Goal: Task Accomplishment & Management: Manage account settings

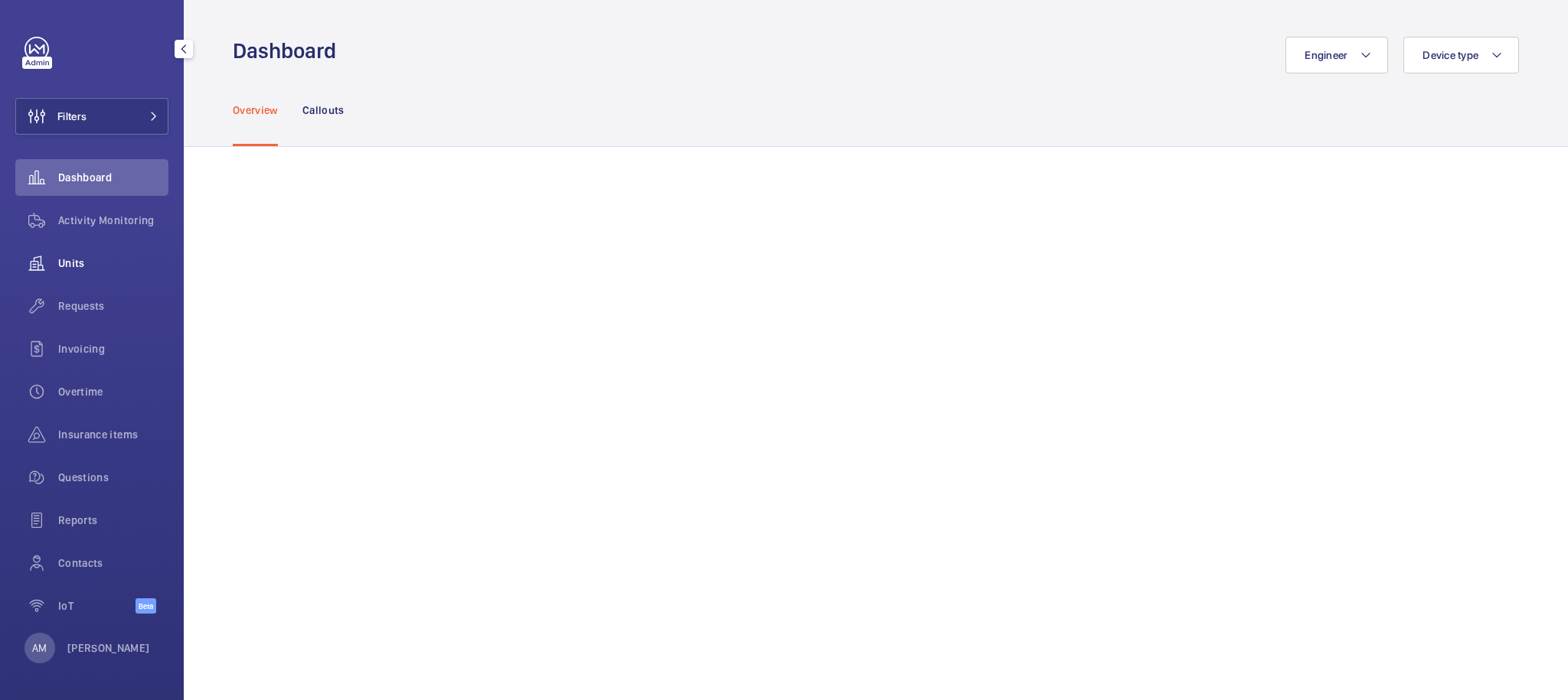
click at [86, 260] on span "Units" at bounding box center [112, 263] width 110 height 15
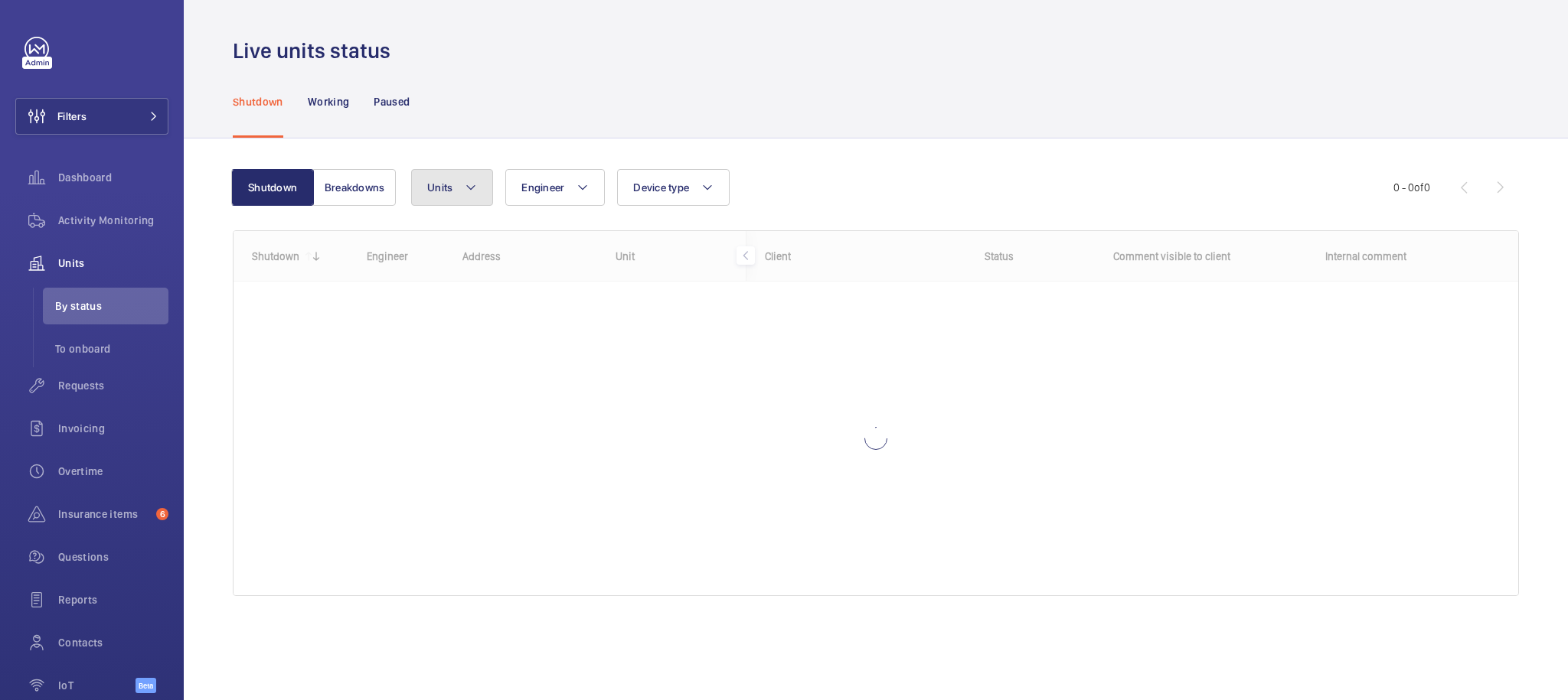
click at [471, 185] on mat-icon at bounding box center [470, 187] width 12 height 19
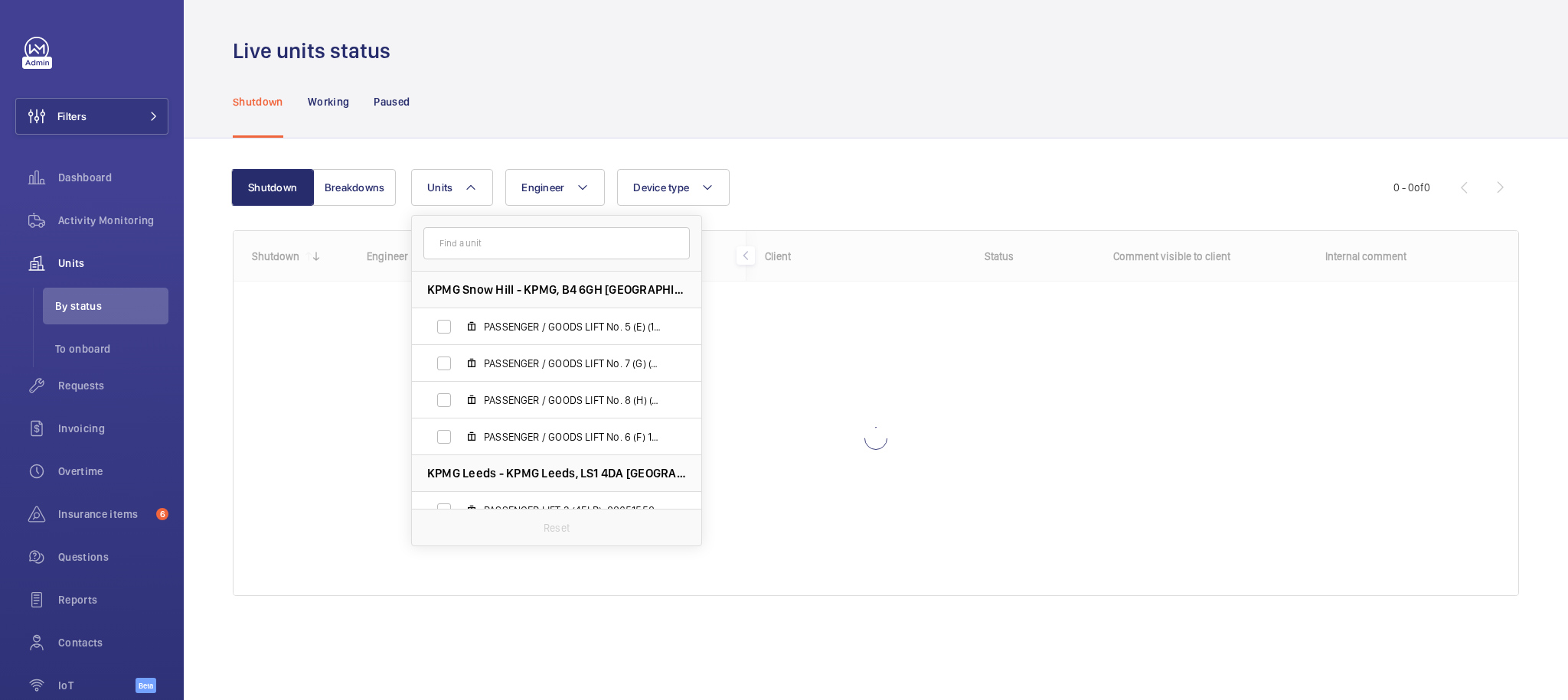
click at [539, 243] on input "text" at bounding box center [556, 244] width 267 height 32
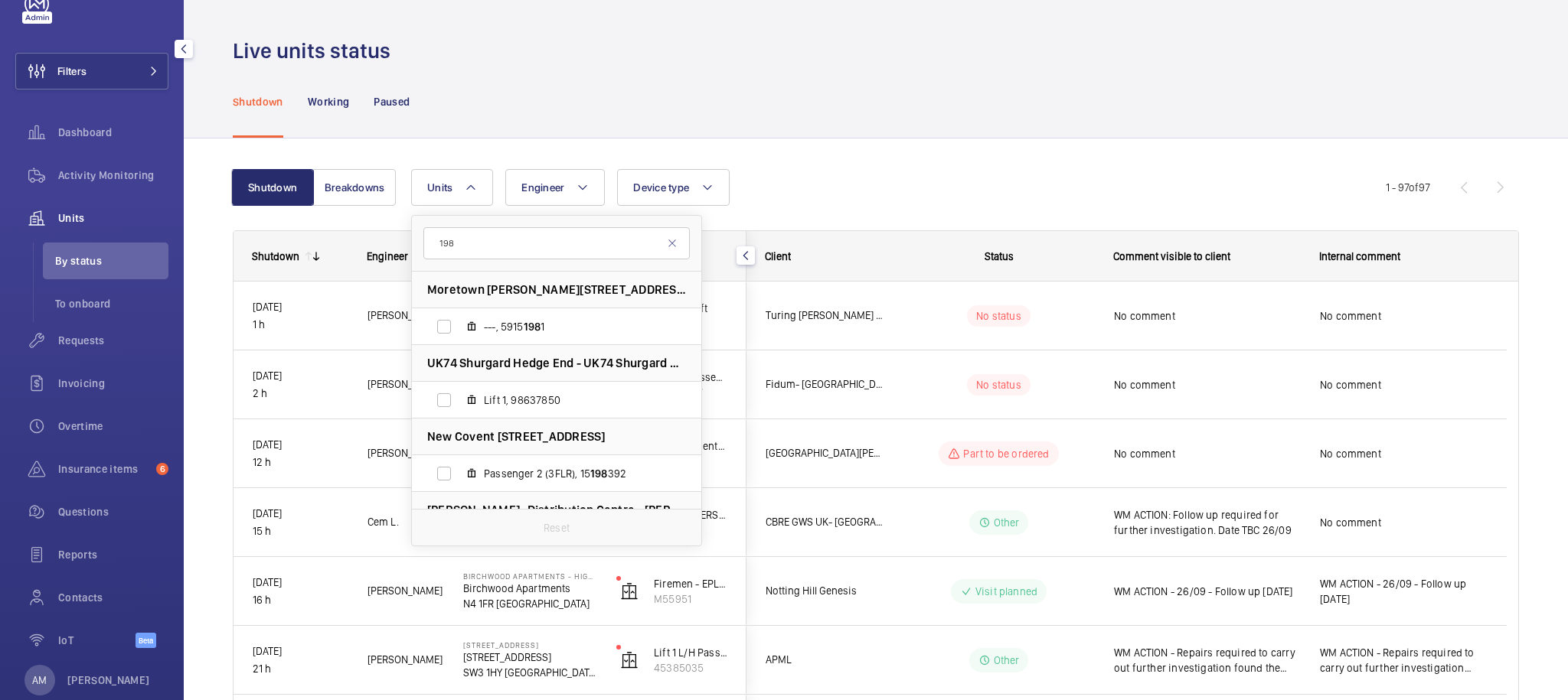
scroll to position [93, 0]
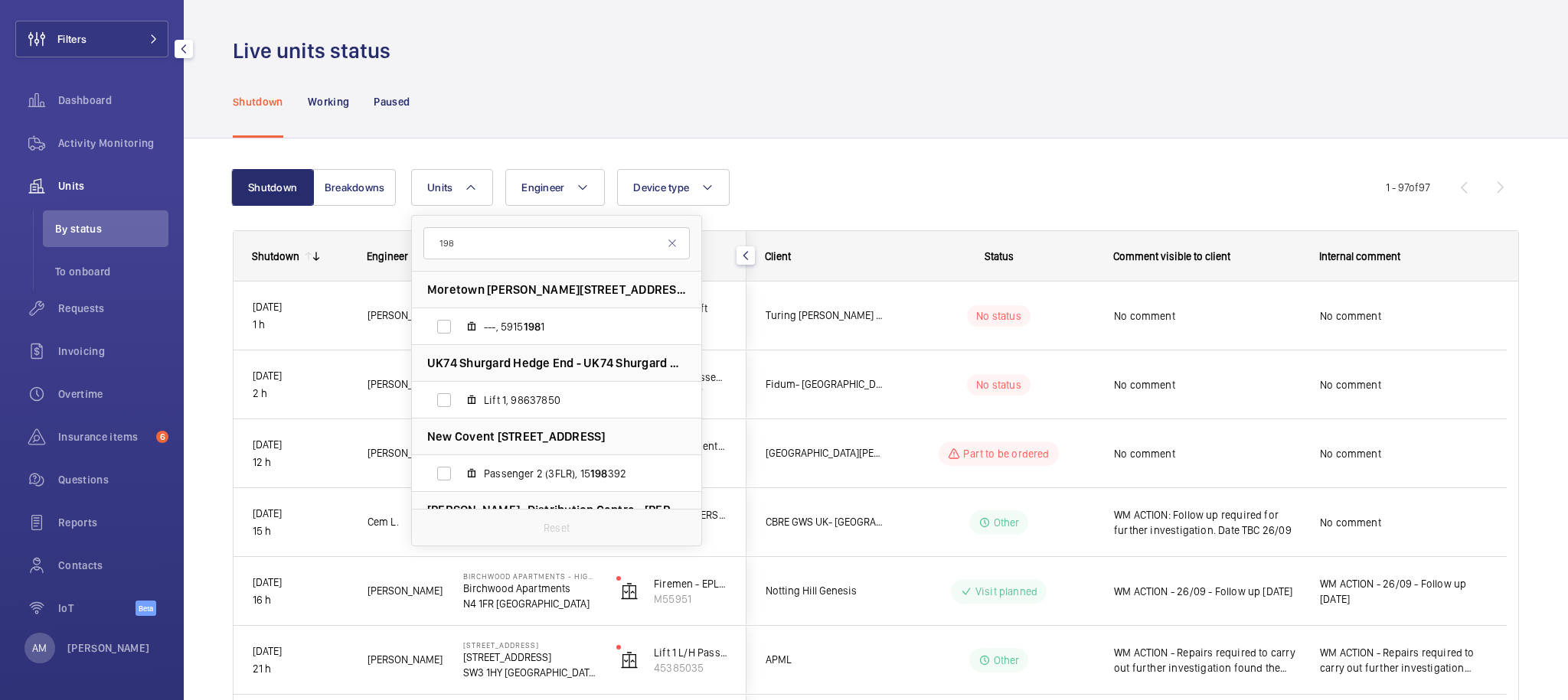
type input "198"
click at [64, 638] on div "AM [PERSON_NAME]" at bounding box center [87, 648] width 125 height 31
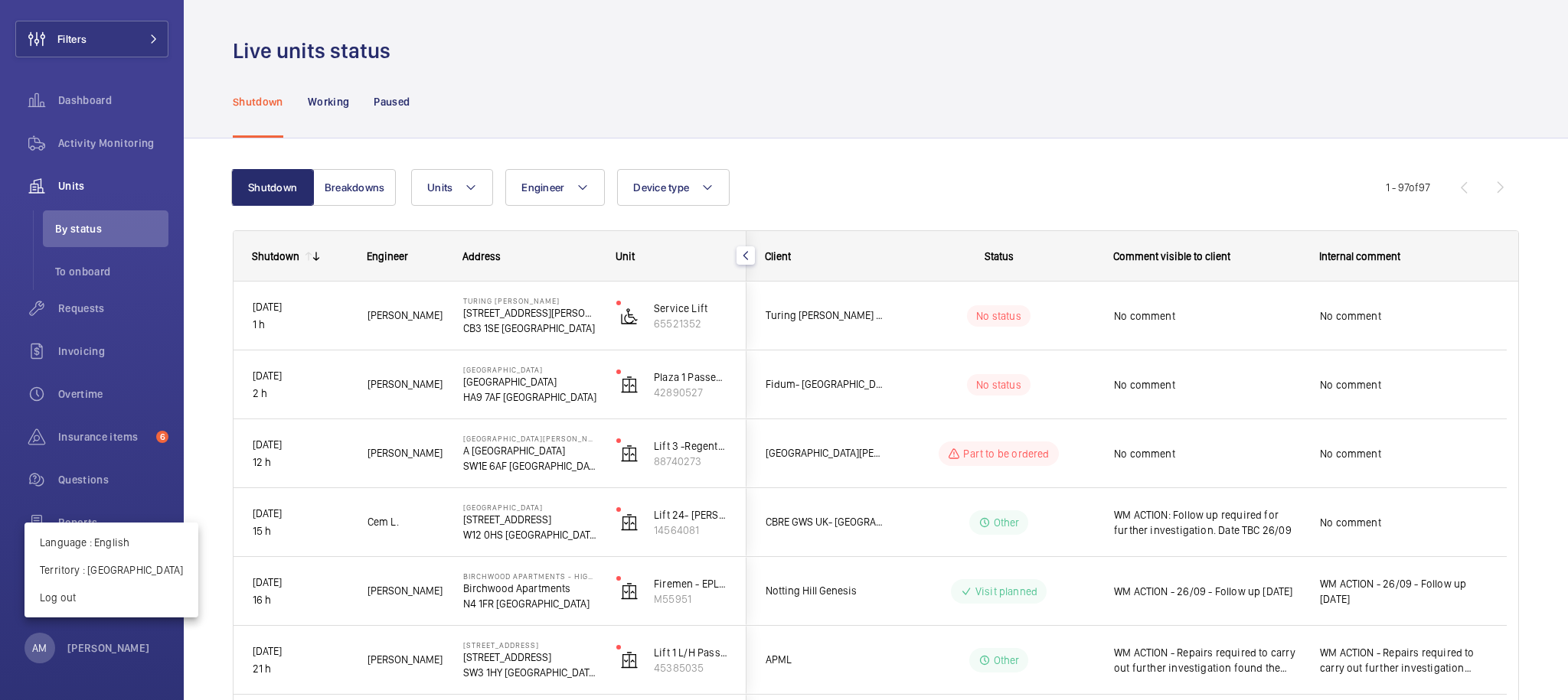
click at [74, 641] on div at bounding box center [784, 350] width 1568 height 700
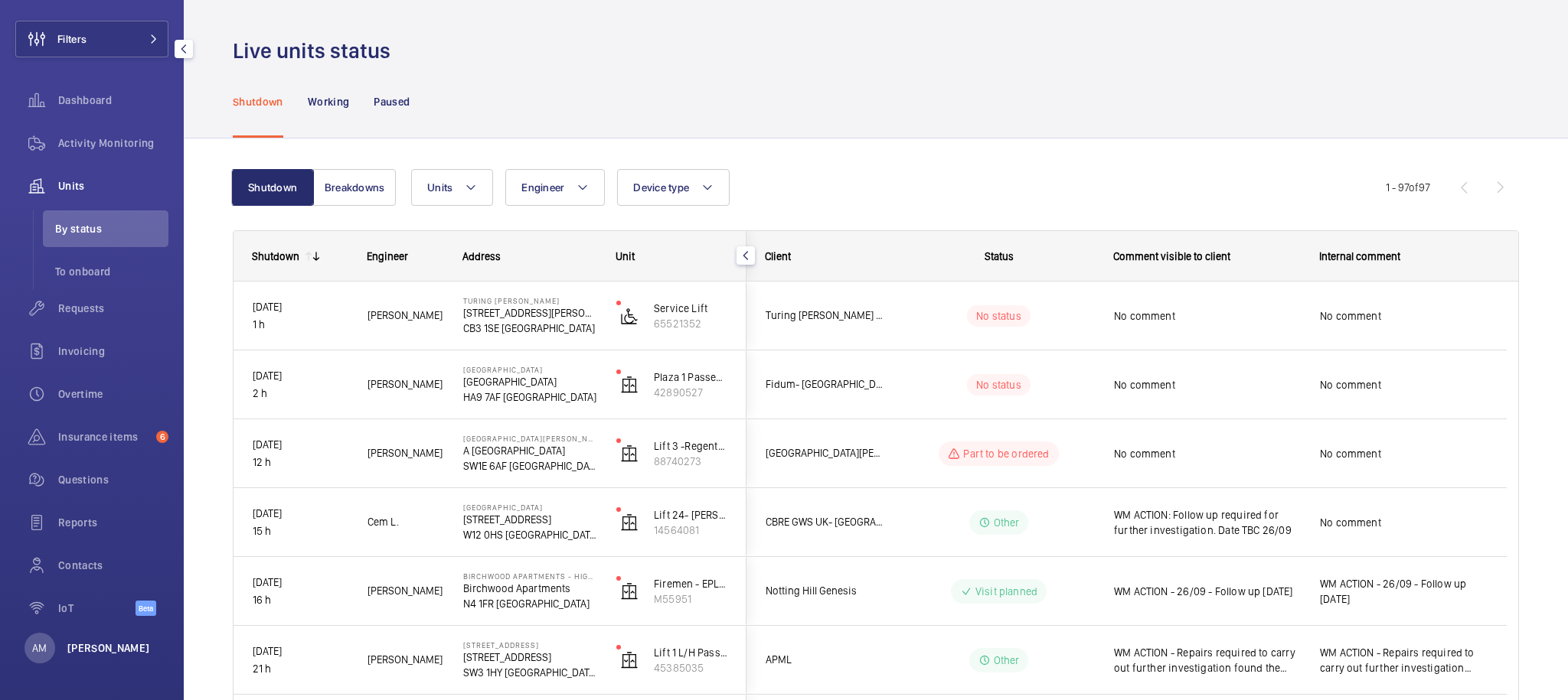
click at [75, 641] on p "[PERSON_NAME]" at bounding box center [108, 648] width 83 height 15
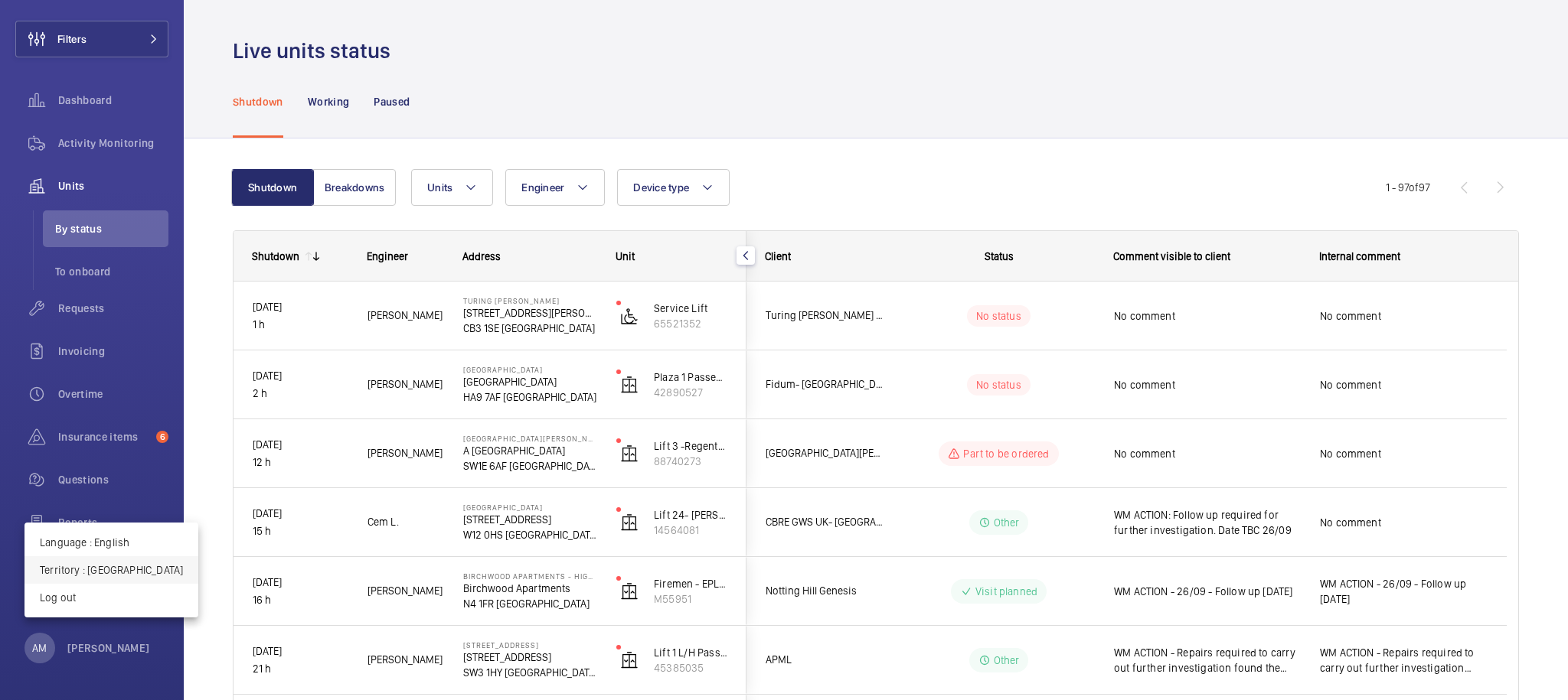
click at [113, 565] on p "Territory : [GEOGRAPHIC_DATA]" at bounding box center [112, 571] width 143 height 15
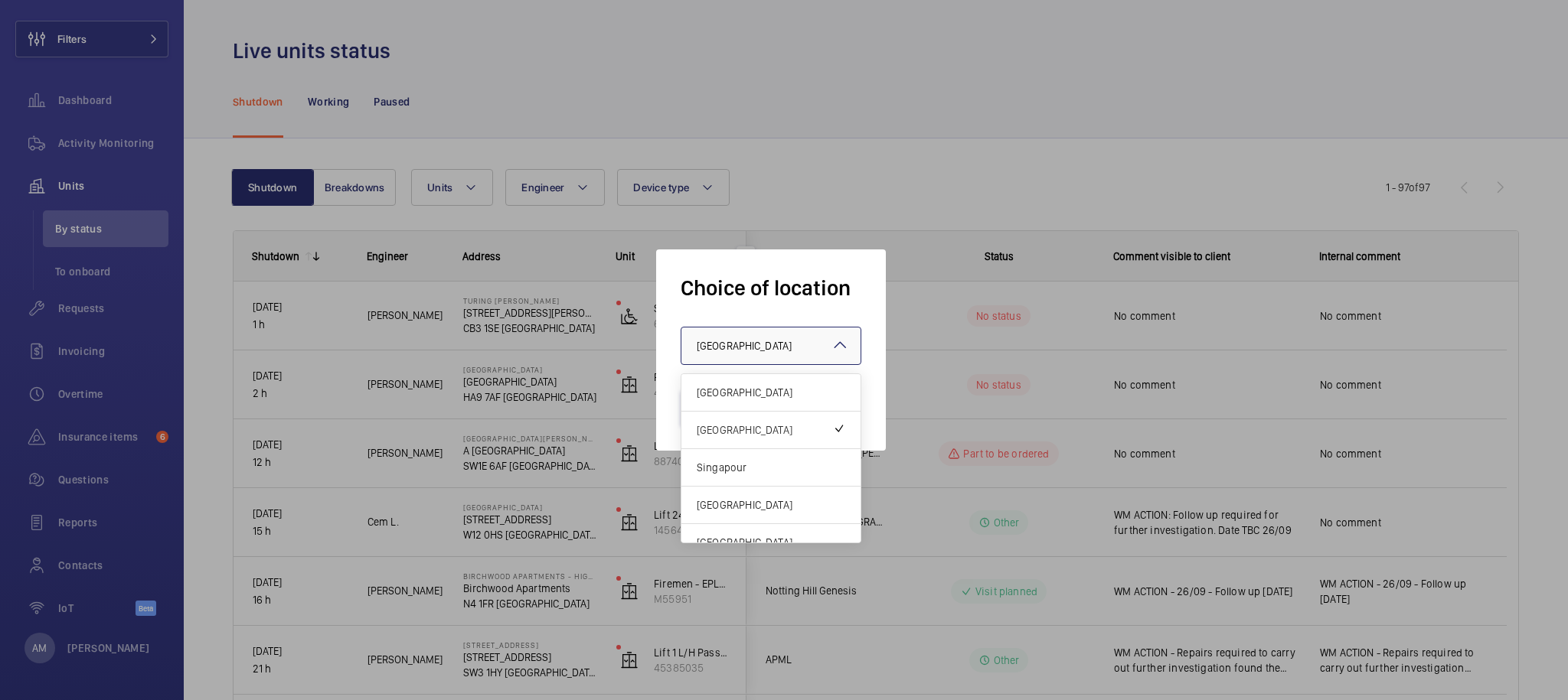
click at [745, 354] on div at bounding box center [771, 346] width 179 height 37
drag, startPoint x: 723, startPoint y: 392, endPoint x: 731, endPoint y: 399, distance: 10.6
click at [723, 393] on span "[GEOGRAPHIC_DATA]" at bounding box center [771, 393] width 148 height 15
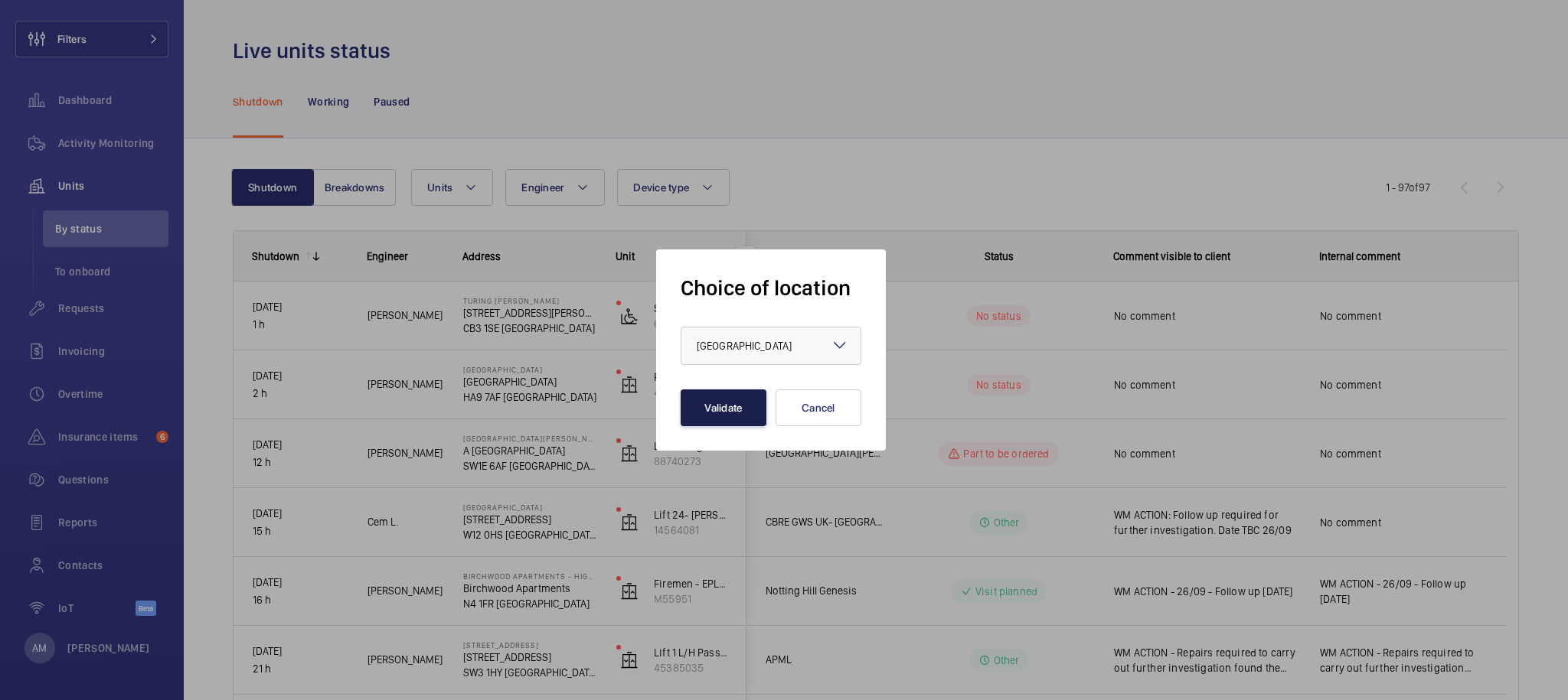
click at [745, 422] on button "Validate" at bounding box center [723, 407] width 86 height 37
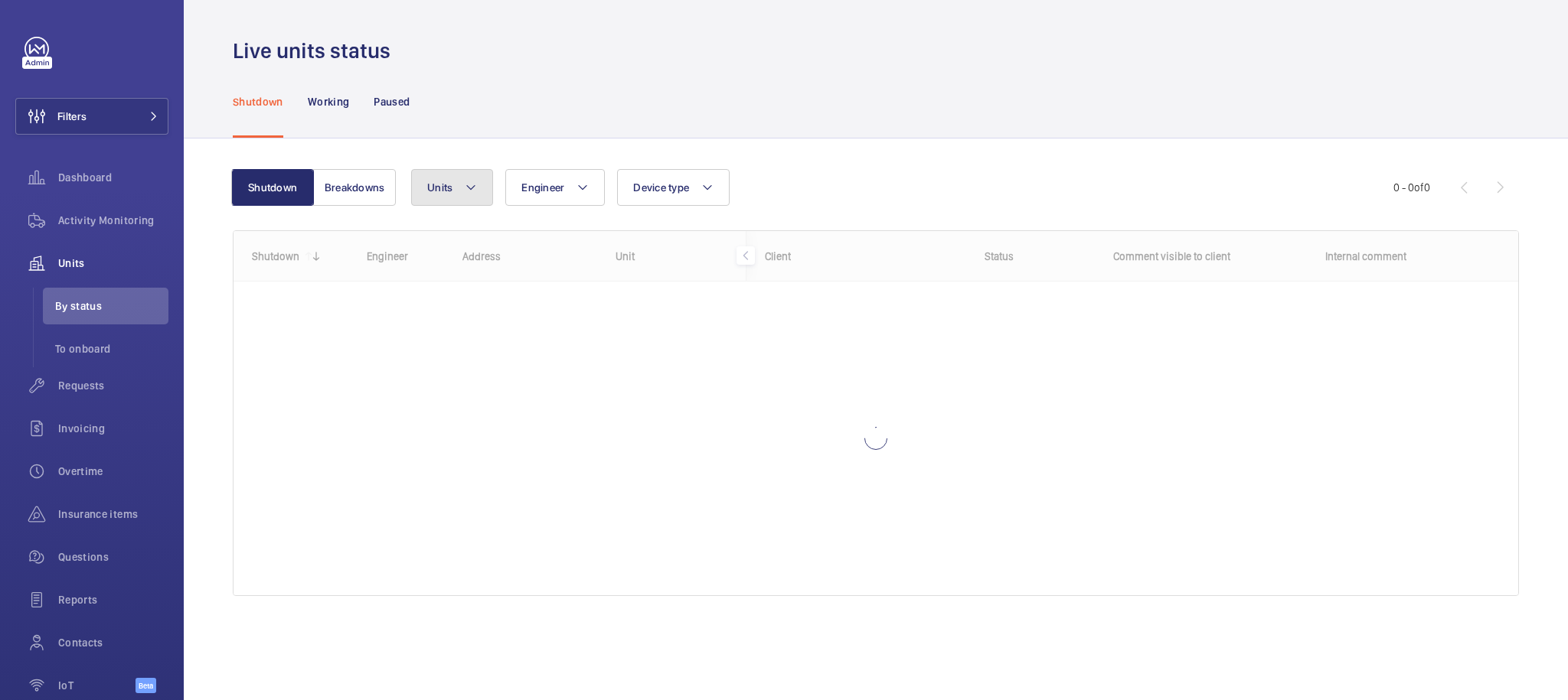
click at [451, 175] on button "Units" at bounding box center [453, 187] width 82 height 37
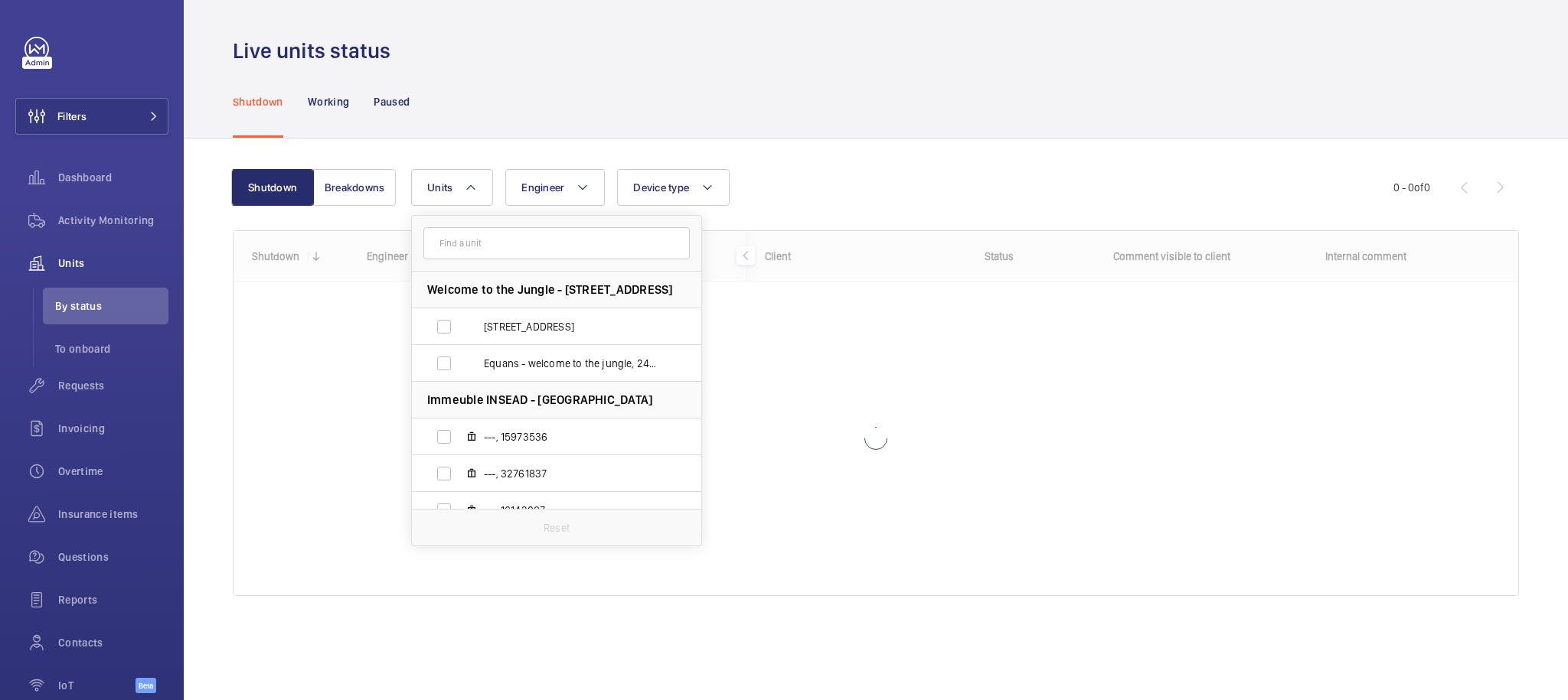
click at [481, 238] on input "text" at bounding box center [556, 244] width 267 height 32
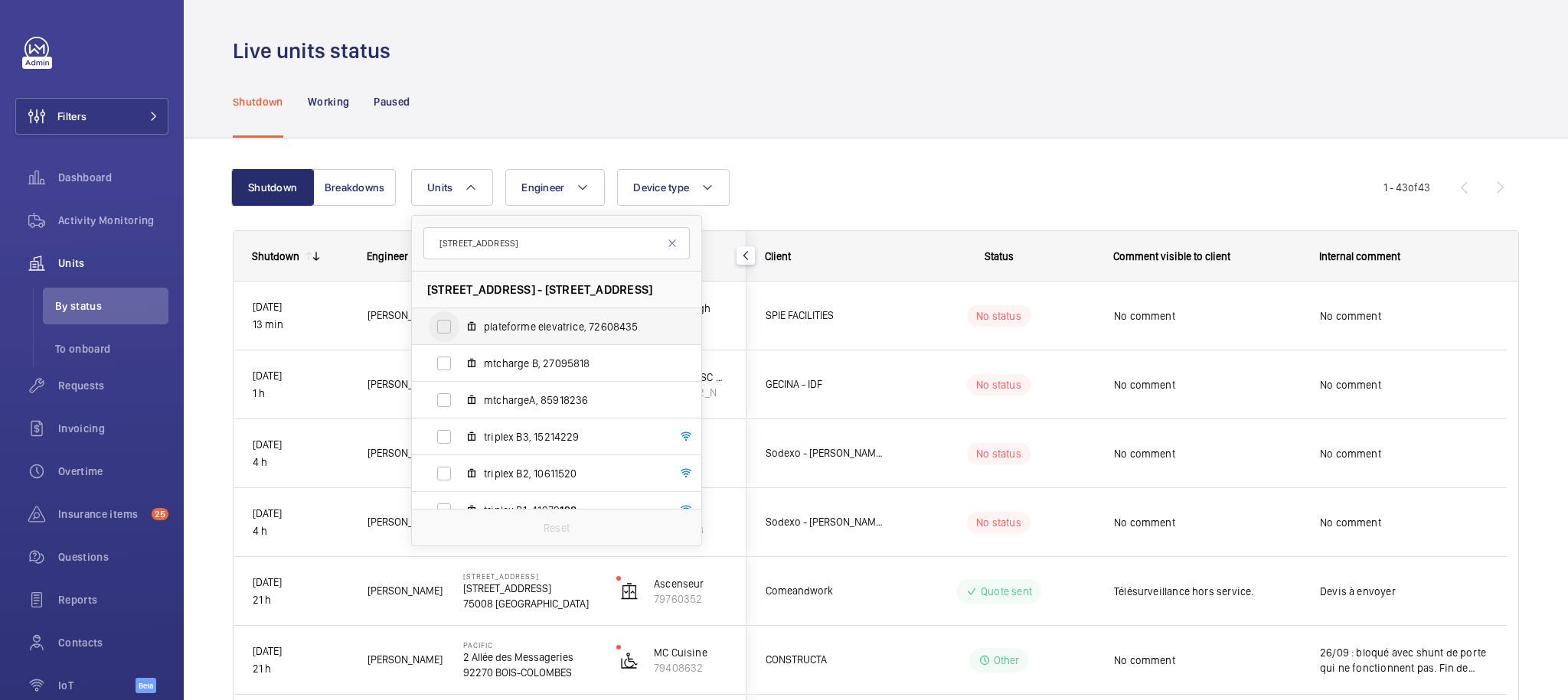
type input "[STREET_ADDRESS]"
click at [442, 330] on input "plateforme elevatrice, 72608435" at bounding box center [444, 327] width 31 height 31
checkbox input "true"
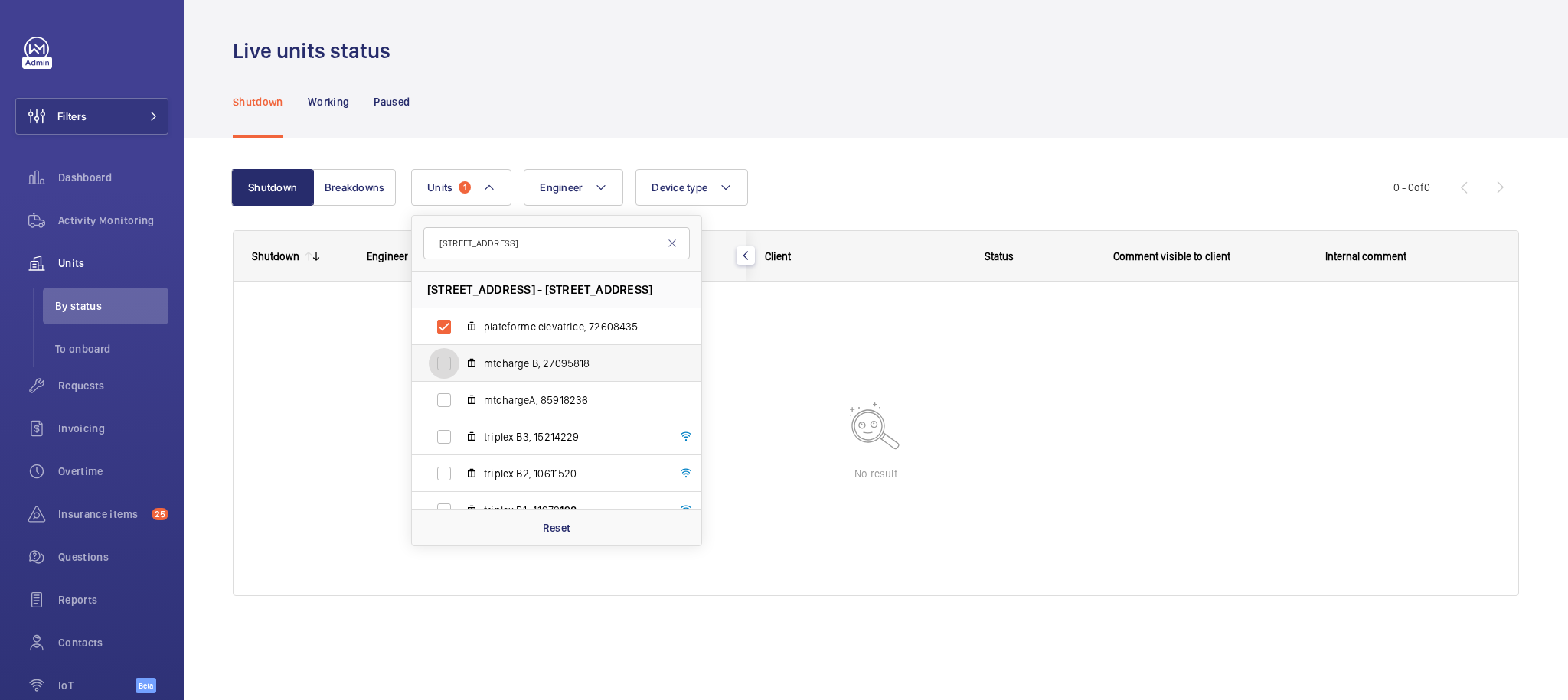
click at [450, 364] on input "mtcharge B, 27095818" at bounding box center [444, 364] width 31 height 31
checkbox input "true"
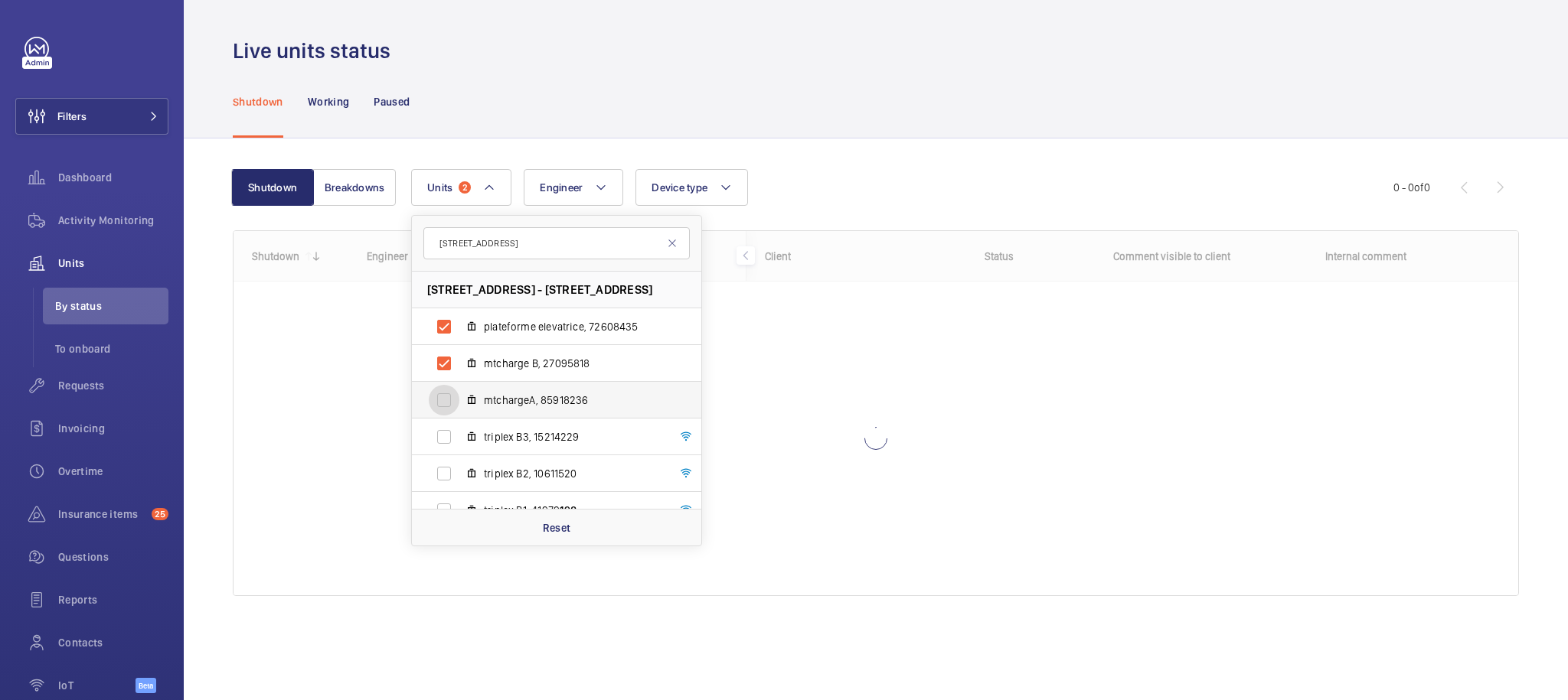
click at [455, 399] on input "mtchargeA, 85918236" at bounding box center [444, 400] width 31 height 31
checkbox input "true"
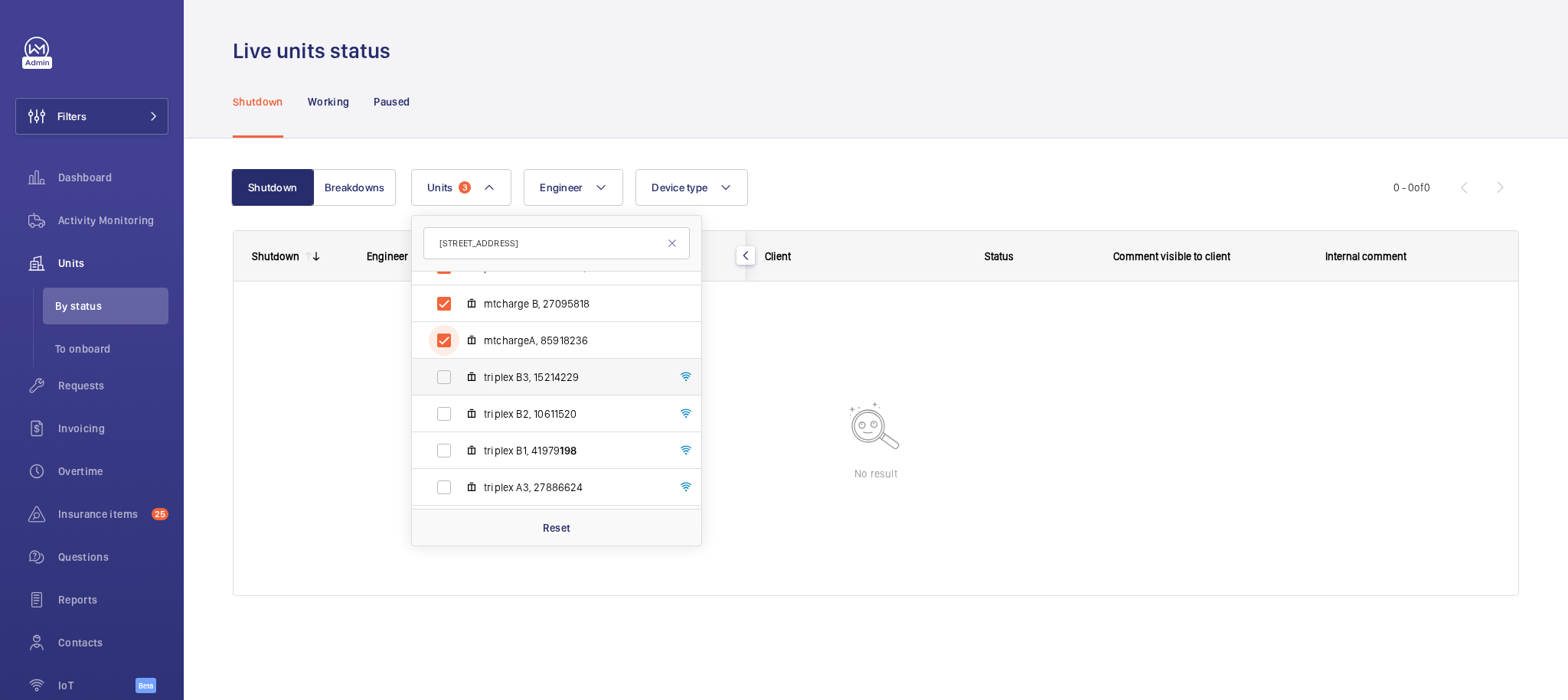
scroll to position [147, 0]
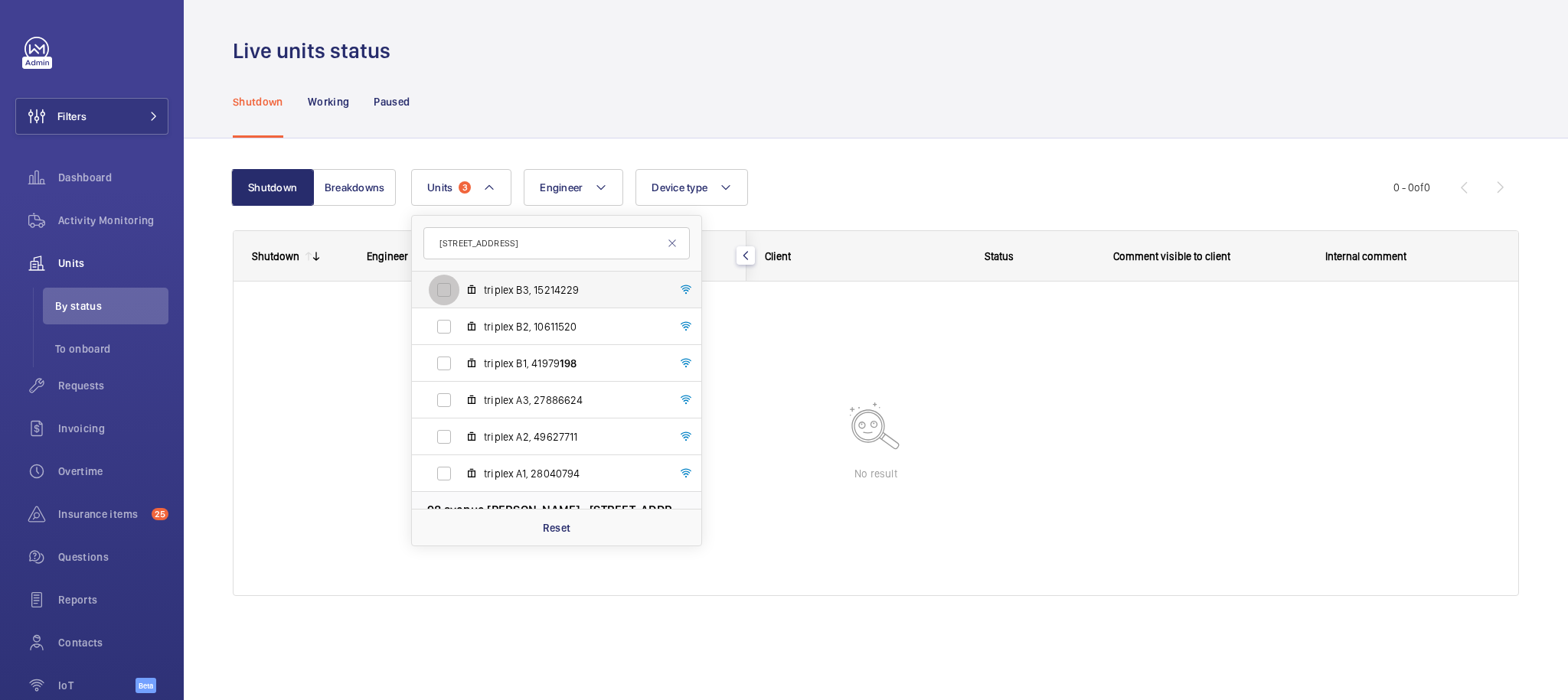
click at [445, 293] on input "triplex B3, 15214229" at bounding box center [444, 290] width 31 height 31
checkbox input "true"
click at [446, 328] on input "triplex B2, 10611520" at bounding box center [444, 327] width 31 height 31
checkbox input "true"
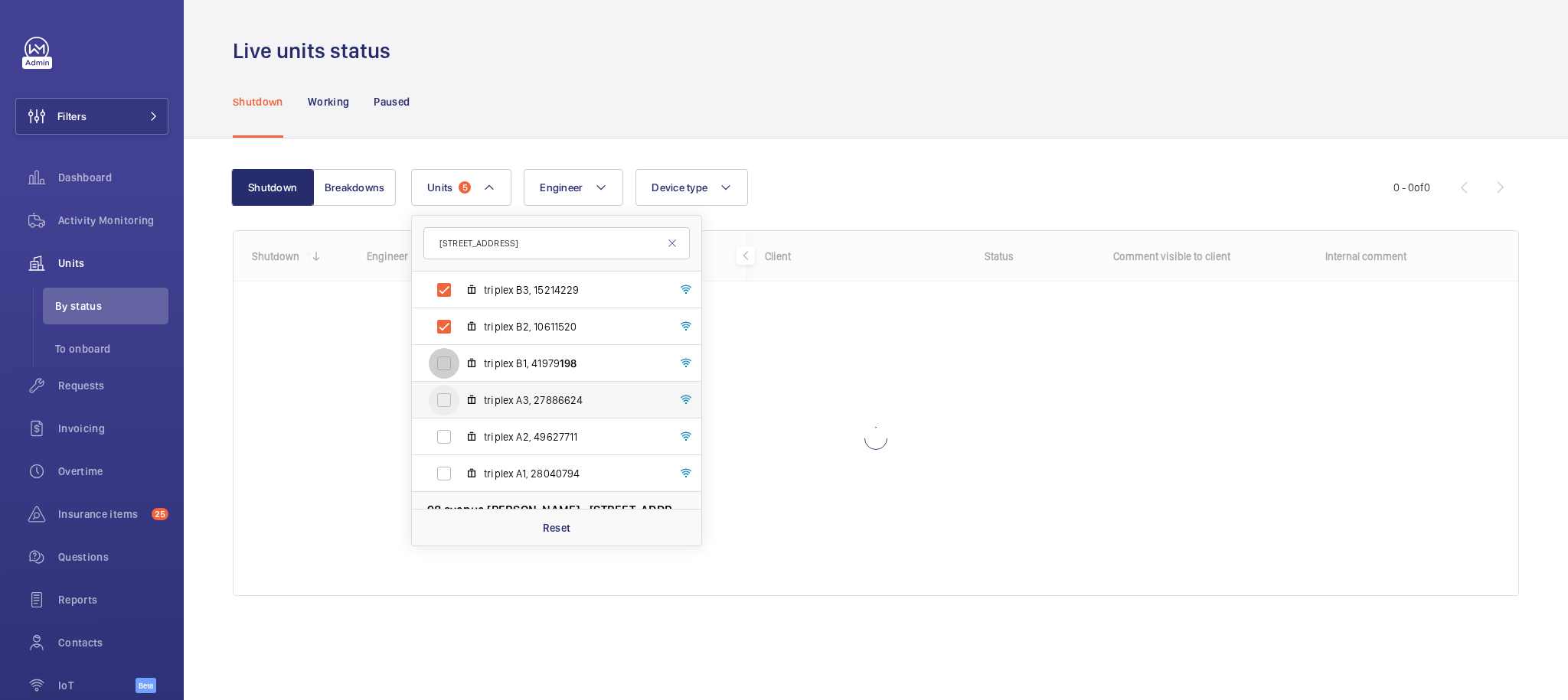
drag, startPoint x: 450, startPoint y: 362, endPoint x: 449, endPoint y: 391, distance: 29.0
click at [450, 363] on input "triplex B1, 41979 198" at bounding box center [444, 364] width 31 height 31
checkbox input "true"
click at [449, 394] on input "triplex A3, 27886624" at bounding box center [444, 400] width 31 height 31
checkbox input "true"
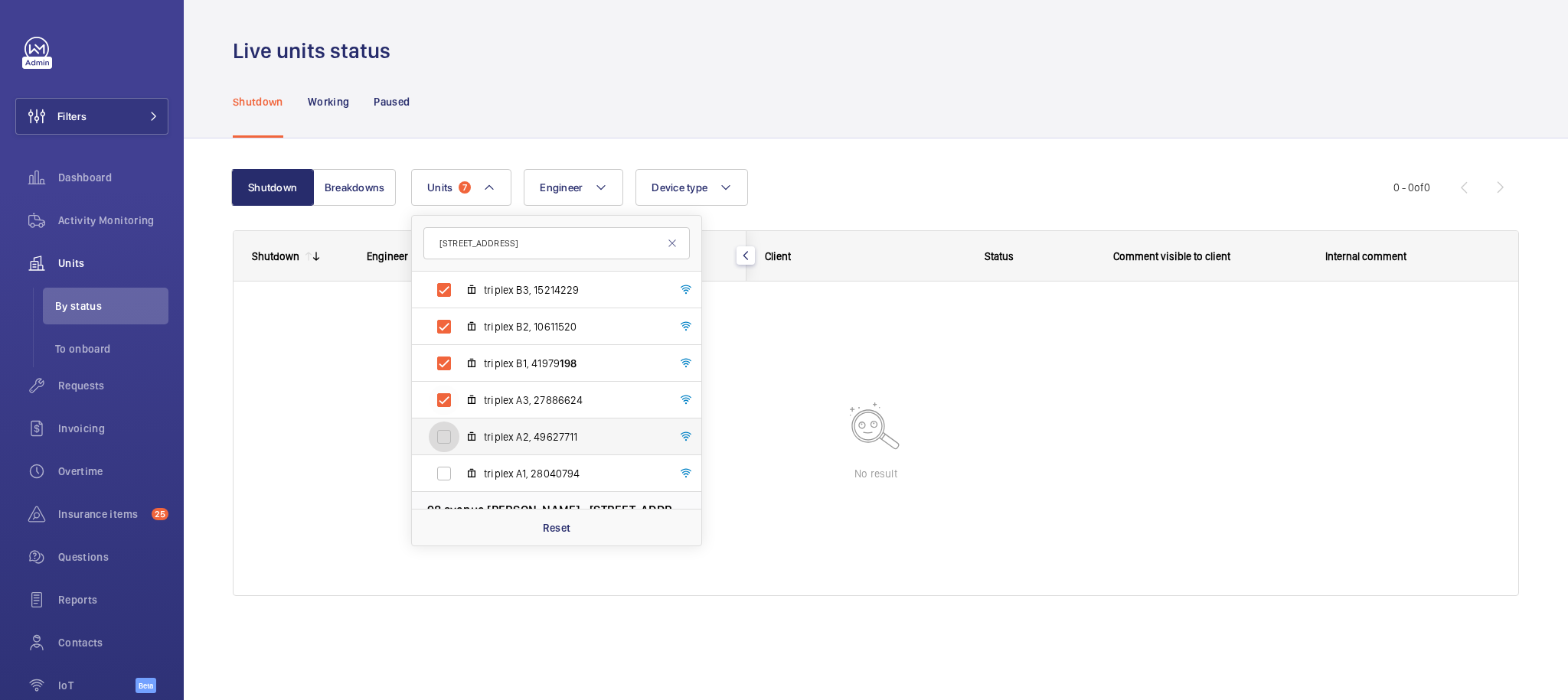
click at [442, 430] on input "triplex A2, 49627711" at bounding box center [444, 437] width 31 height 31
checkbox input "true"
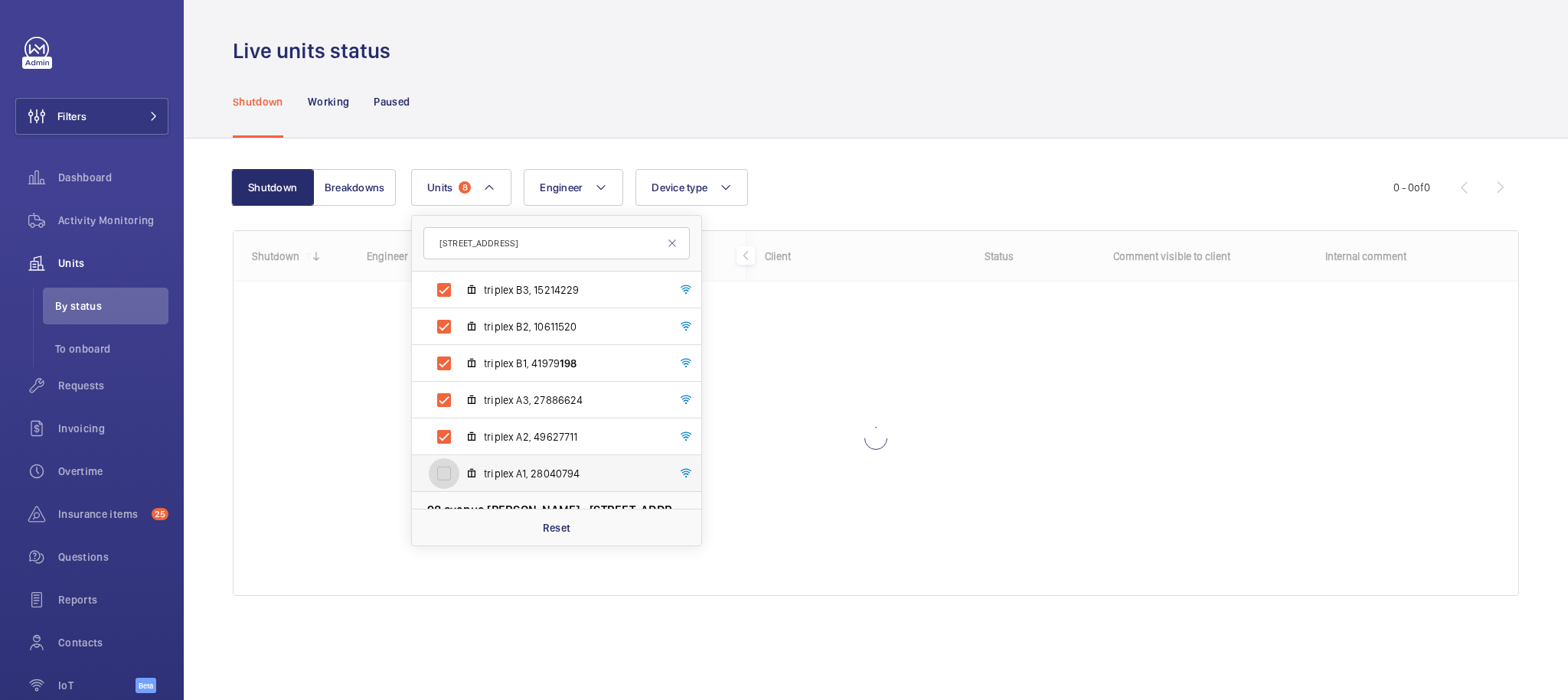
click at [441, 459] on input "triplex A1, 28040794" at bounding box center [444, 473] width 31 height 31
checkbox input "true"
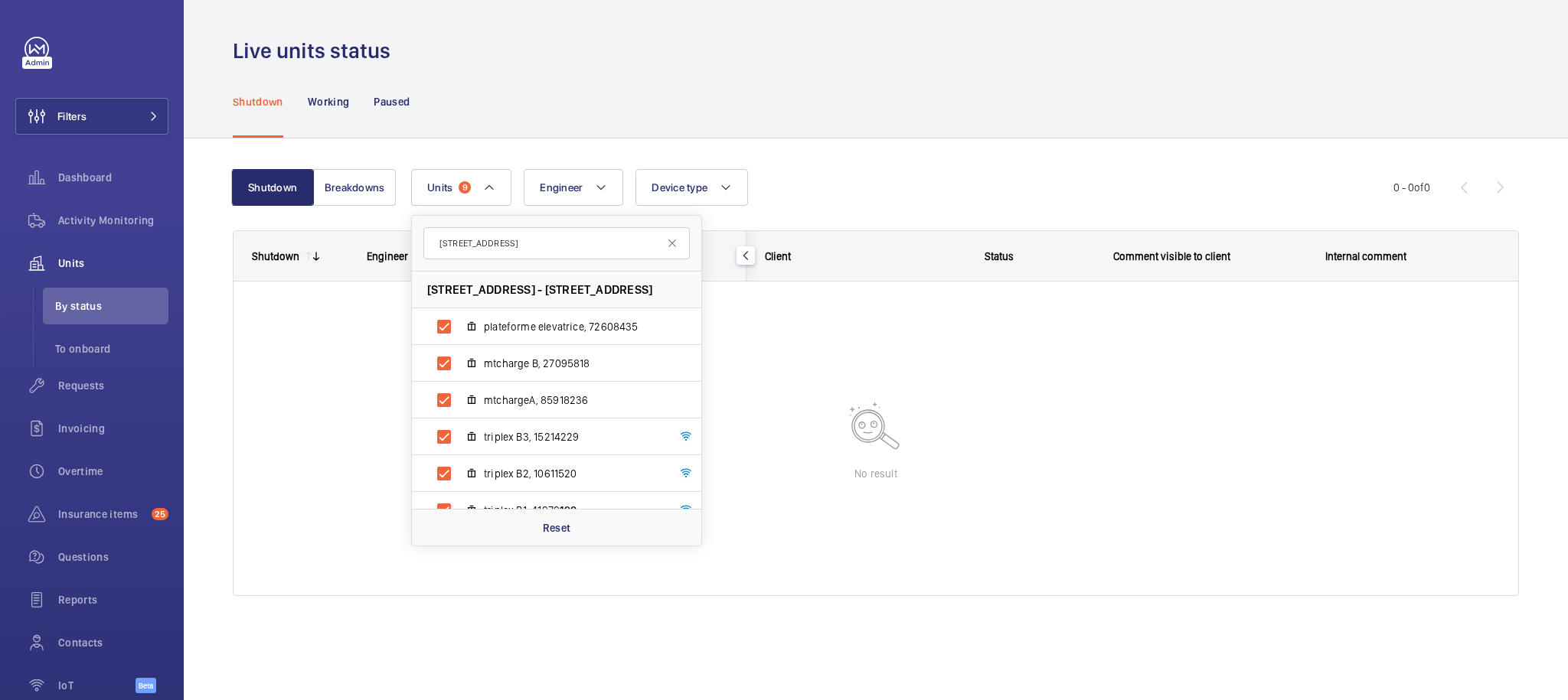
click at [926, 181] on div "Units 9 198 avenue 198 Avenue de France - 198 Avenue de France, 75013 PARIS, 75…" at bounding box center [902, 187] width 983 height 37
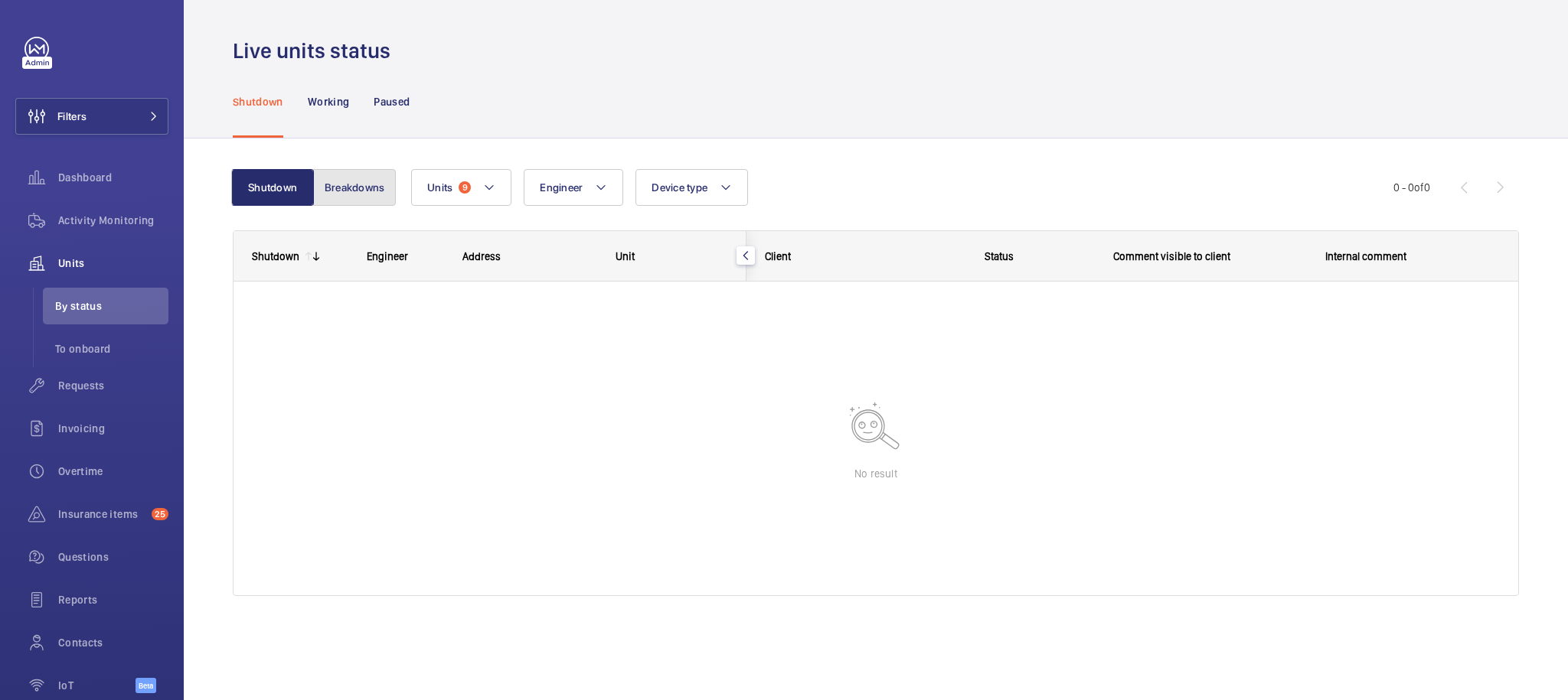
click at [356, 192] on button "Breakdowns" at bounding box center [355, 187] width 83 height 37
click at [335, 103] on p "Working" at bounding box center [328, 102] width 42 height 15
